Goal: Information Seeking & Learning: Learn about a topic

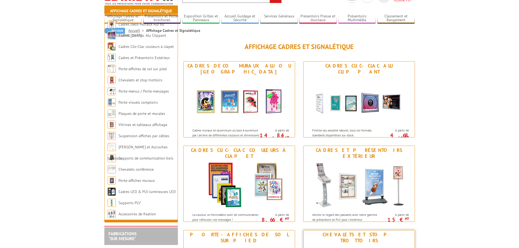
scroll to position [109, 0]
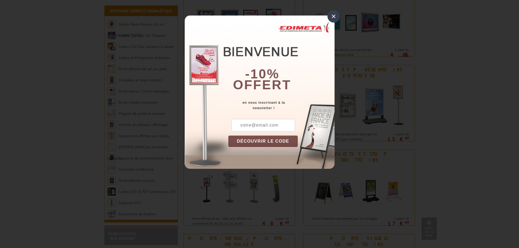
click at [332, 19] on div "×" at bounding box center [334, 16] width 13 height 13
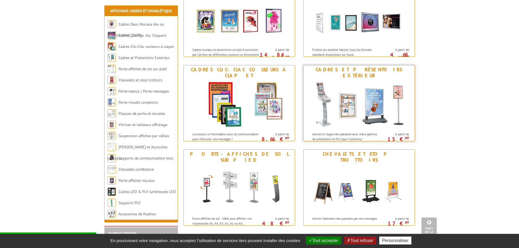
click at [349, 101] on img at bounding box center [359, 104] width 101 height 49
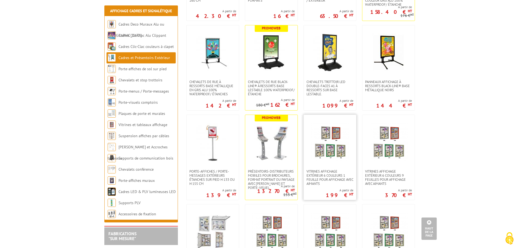
scroll to position [191, 0]
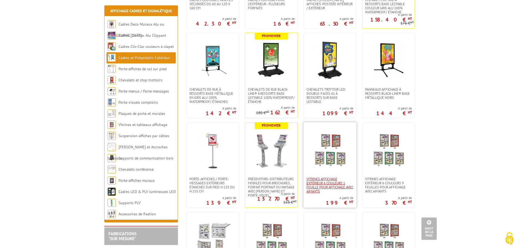
click at [344, 177] on span "Vitrines affichage extérieur 6 couleurs 1 feuille pour affichage avec aimants" at bounding box center [330, 185] width 47 height 16
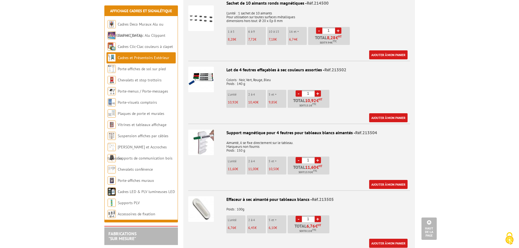
scroll to position [600, 0]
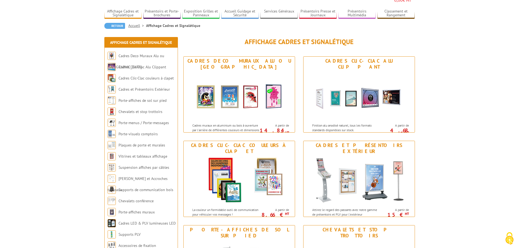
scroll to position [27, 0]
